Goal: Task Accomplishment & Management: Complete application form

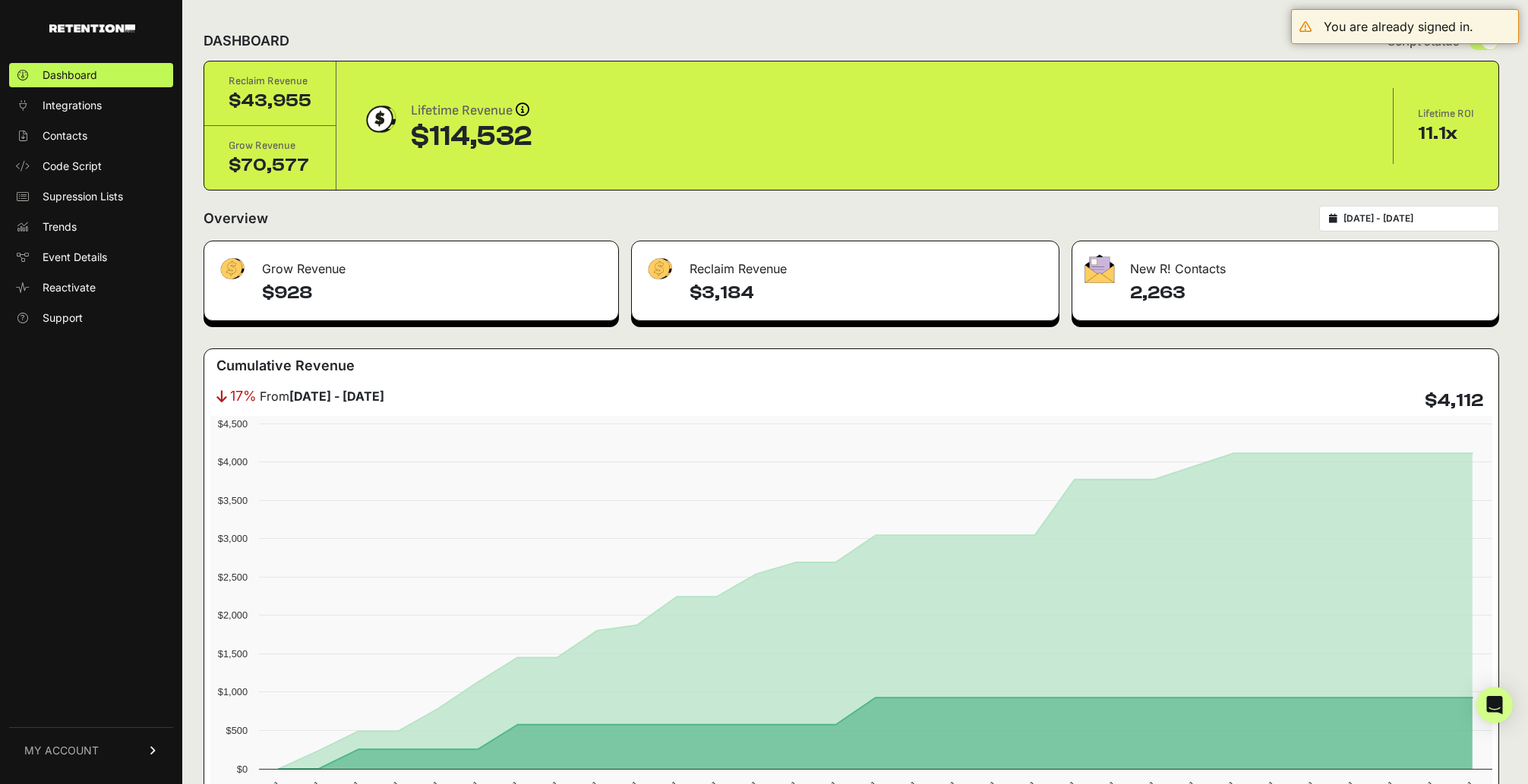
click at [79, 744] on span "MY ACCOUNT" at bounding box center [61, 751] width 74 height 15
click at [83, 600] on link "Account Details" at bounding box center [91, 609] width 164 height 24
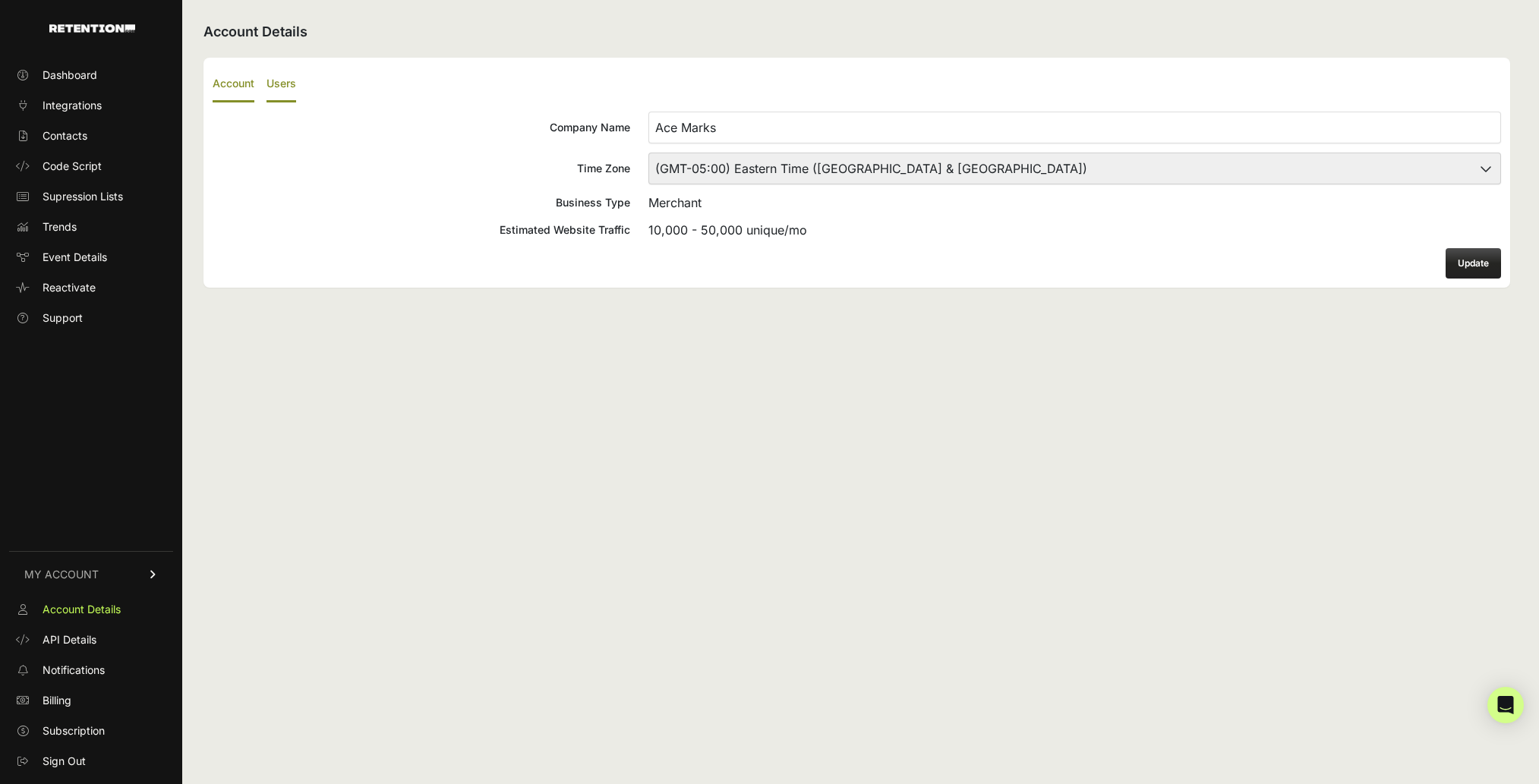
click at [291, 93] on label "Users" at bounding box center [281, 84] width 29 height 36
click at [0, 0] on input "Users" at bounding box center [0, 0] width 0 height 0
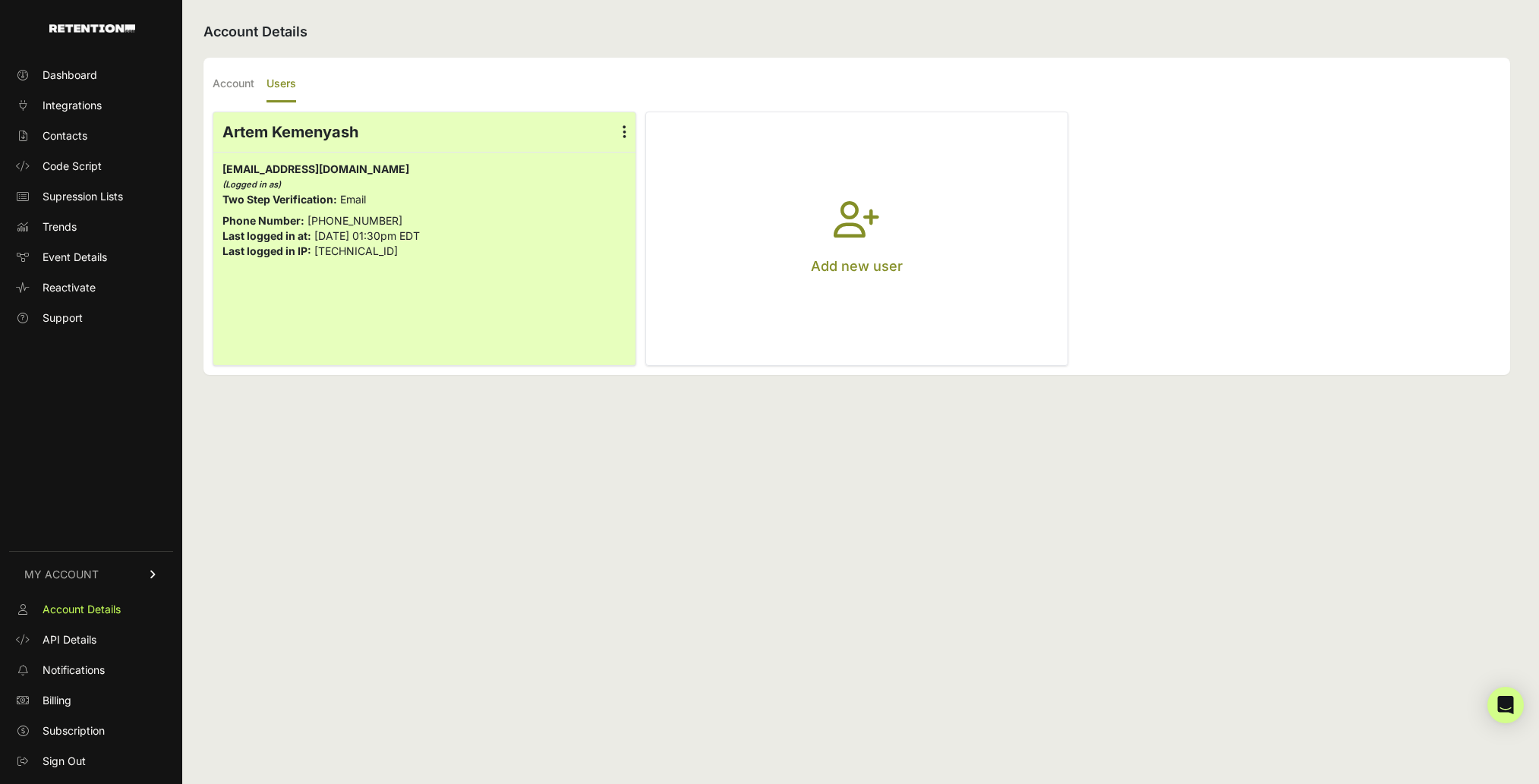
click at [848, 193] on button "Add new user" at bounding box center [857, 238] width 422 height 253
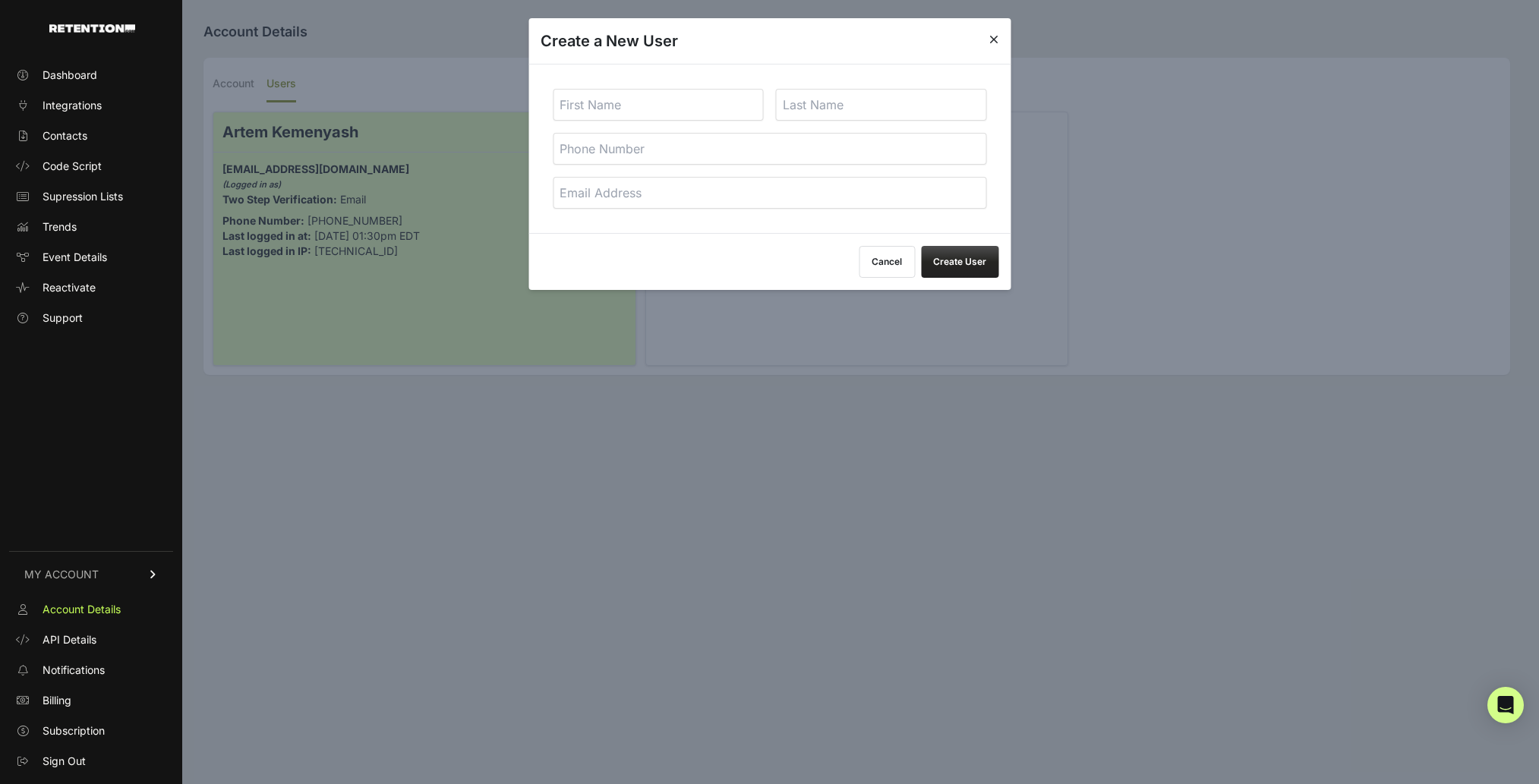
click at [631, 192] on input "email" at bounding box center [769, 192] width 433 height 32
paste input "[PERSON_NAME][EMAIL_ADDRESS][DOMAIN_NAME]"
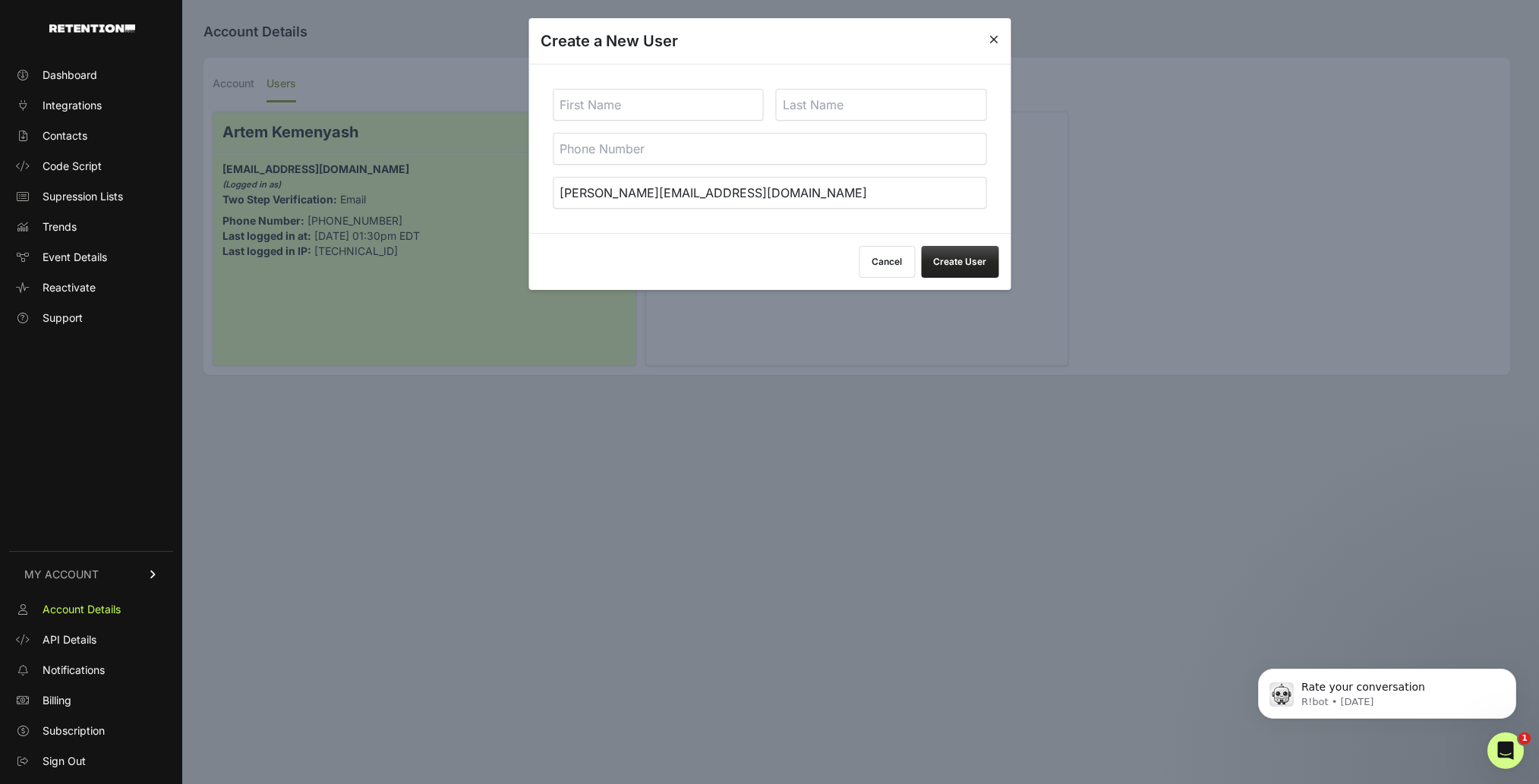
type input "[PERSON_NAME][EMAIL_ADDRESS][DOMAIN_NAME]"
click at [640, 113] on input "text" at bounding box center [657, 104] width 211 height 32
type input "[PERSON_NAME]"
type input "Muteti"
type input "123123"
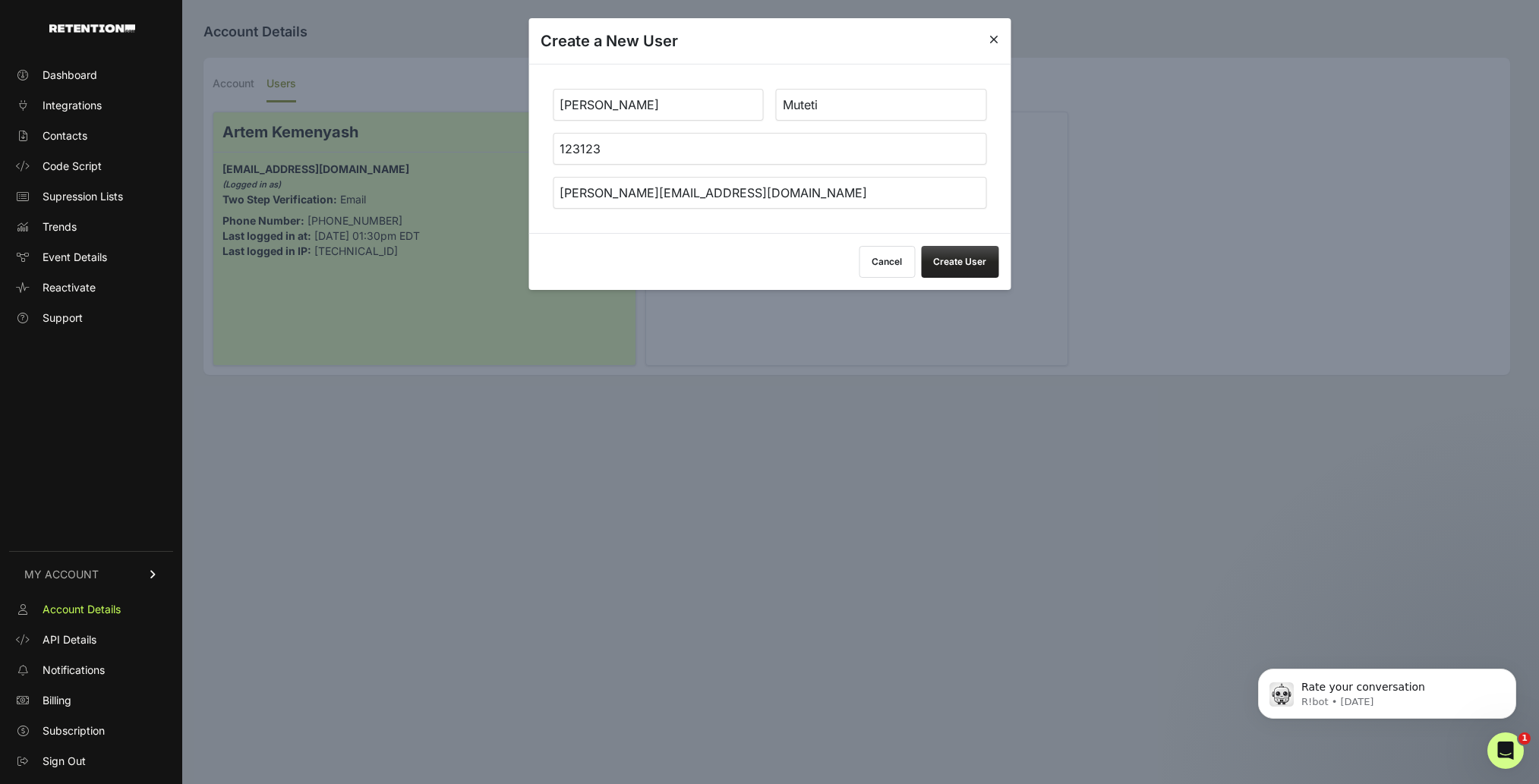
click at [946, 260] on button "Create User" at bounding box center [960, 261] width 77 height 32
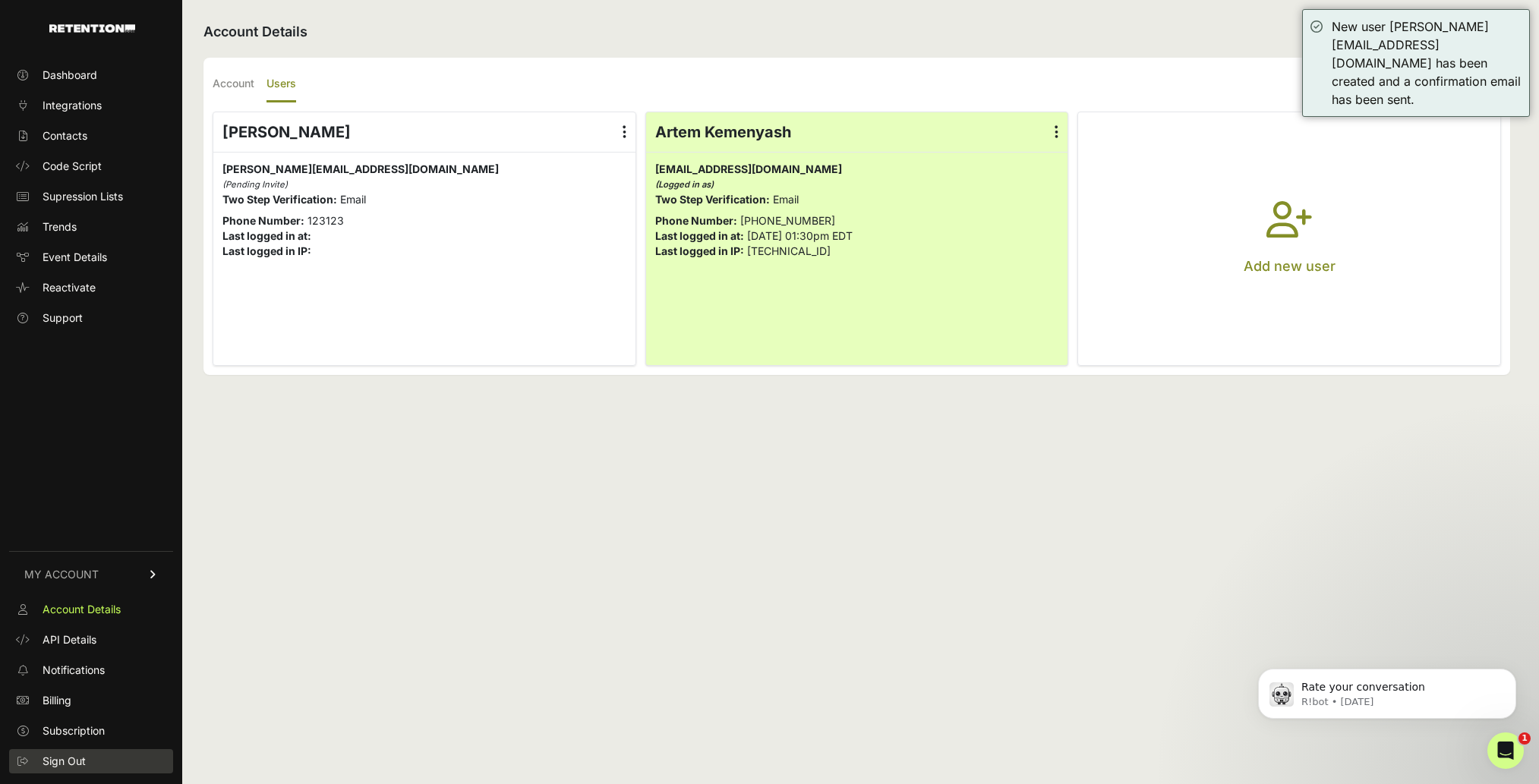
click at [71, 759] on span "Sign Out" at bounding box center [64, 762] width 43 height 15
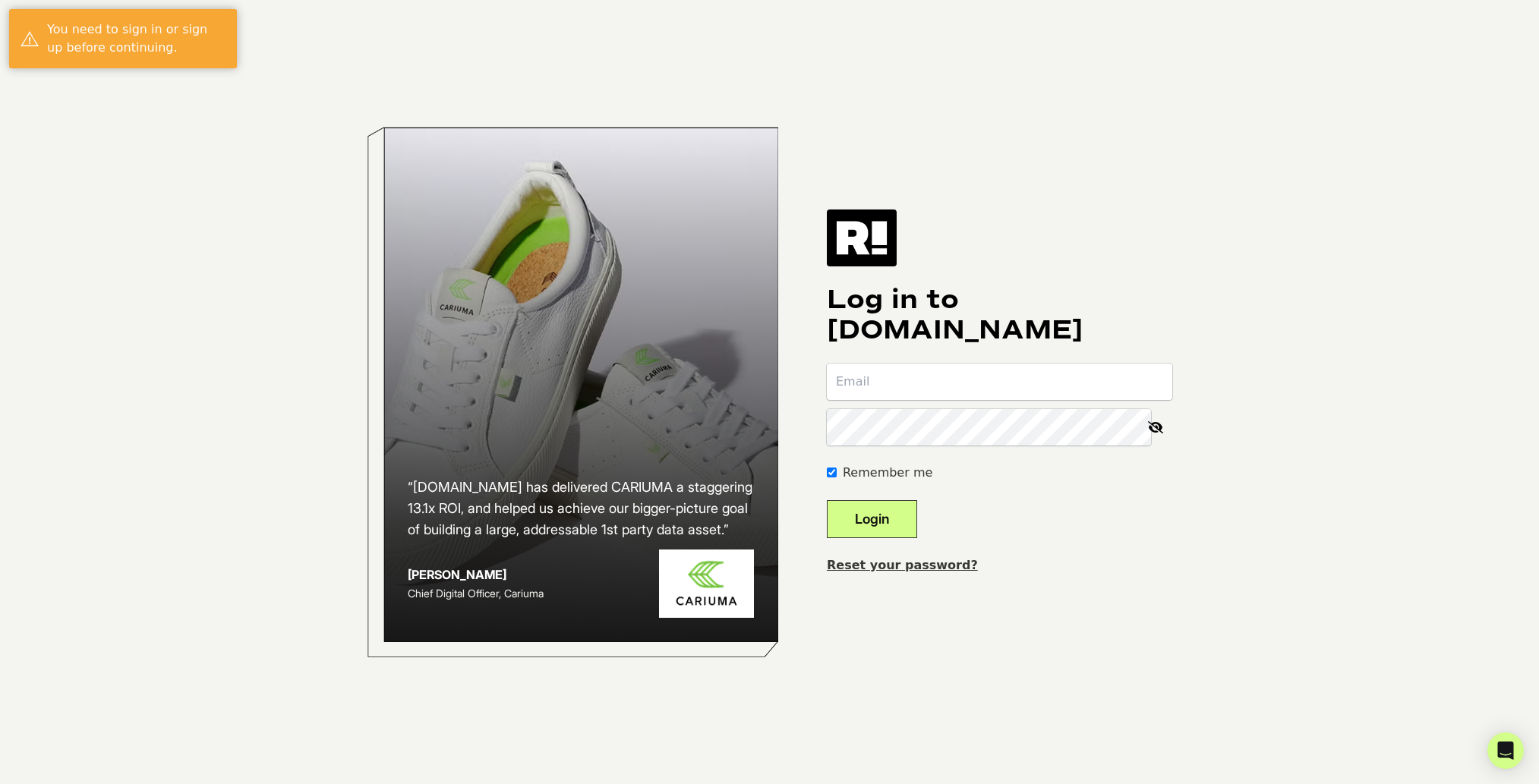
type input "[EMAIL_ADDRESS][DOMAIN_NAME]"
